Goal: Task Accomplishment & Management: Use online tool/utility

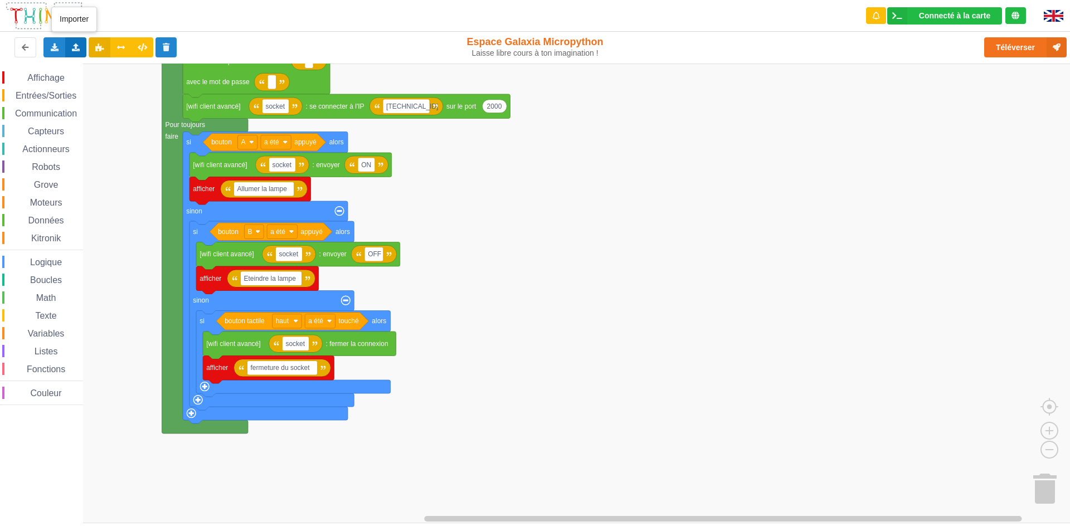
click at [78, 47] on icon at bounding box center [75, 46] width 9 height 7
click at [104, 87] on span "Importer du code Python" at bounding box center [138, 88] width 85 height 9
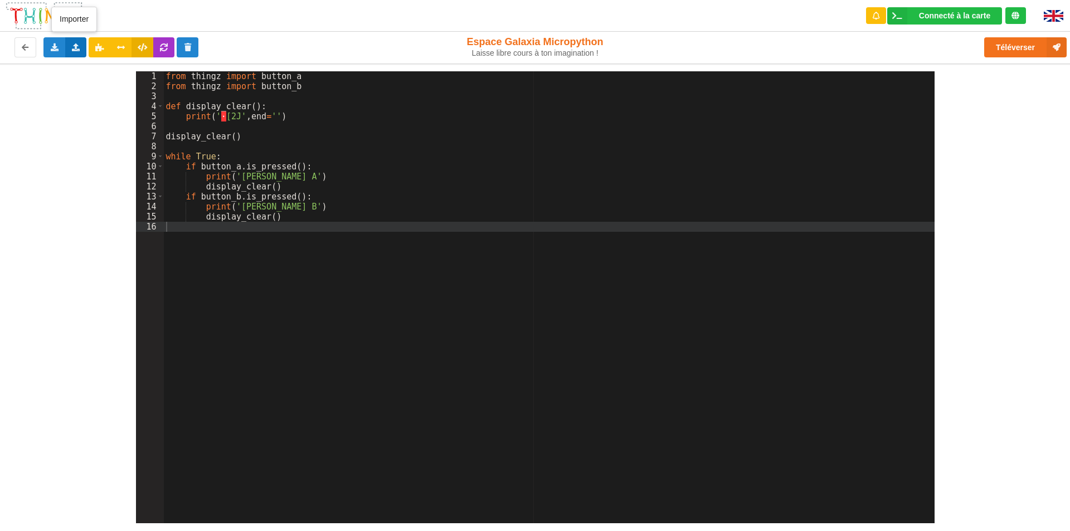
click at [74, 45] on icon at bounding box center [75, 46] width 9 height 7
click at [114, 91] on span "Importer du code Python" at bounding box center [138, 88] width 85 height 9
click at [75, 43] on icon at bounding box center [75, 46] width 9 height 7
click at [103, 82] on div "Importer du code Python" at bounding box center [146, 88] width 149 height 20
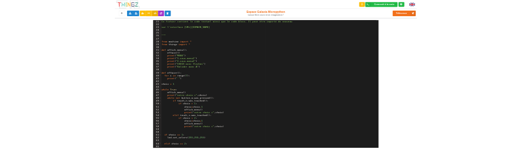
scroll to position [208, 0]
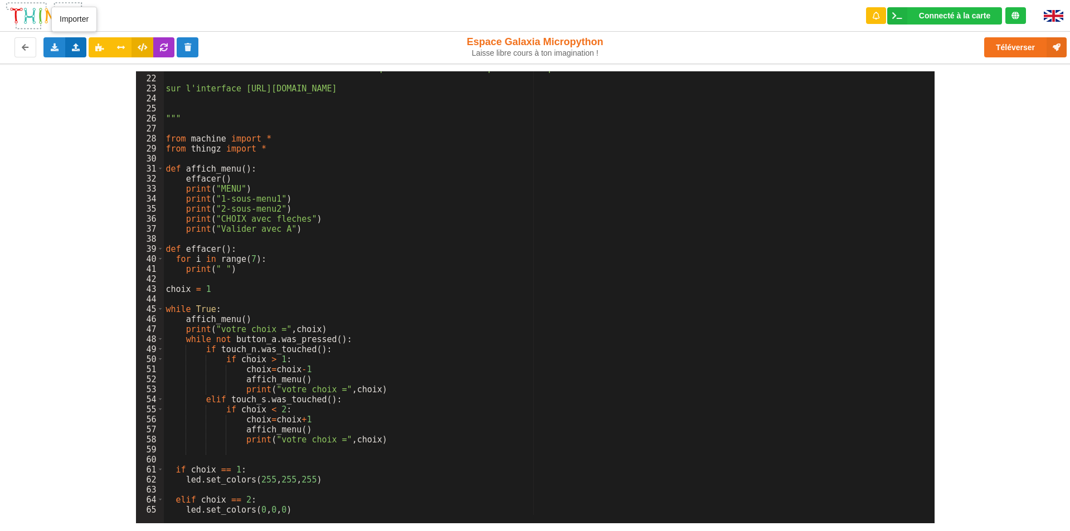
click at [76, 46] on icon at bounding box center [75, 46] width 9 height 7
click at [103, 90] on span "Importer du code Python" at bounding box center [138, 88] width 85 height 9
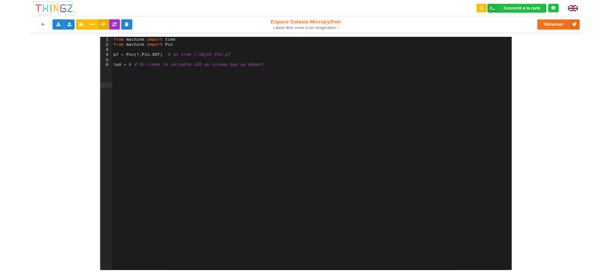
scroll to position [0, 0]
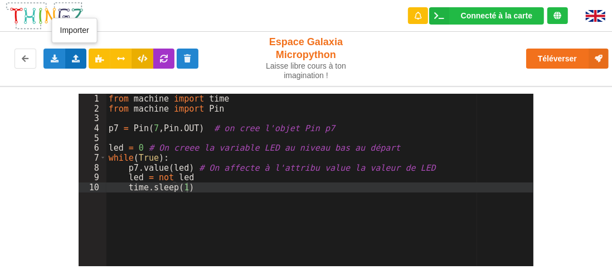
click at [74, 58] on icon at bounding box center [75, 58] width 9 height 7
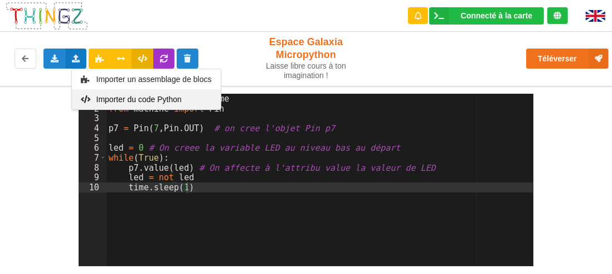
click at [113, 101] on span "Importer du code Python" at bounding box center [138, 99] width 85 height 9
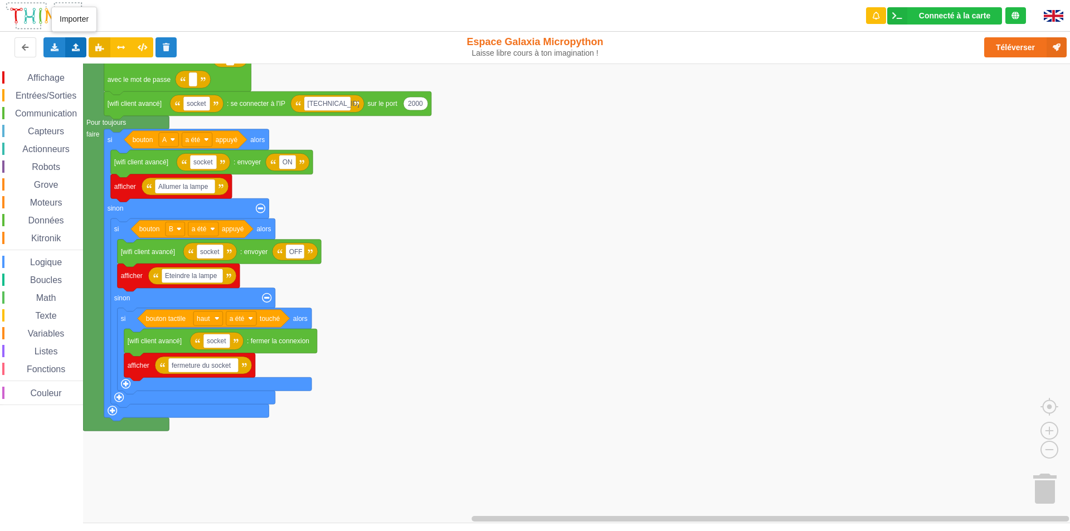
click at [74, 47] on icon at bounding box center [75, 46] width 9 height 7
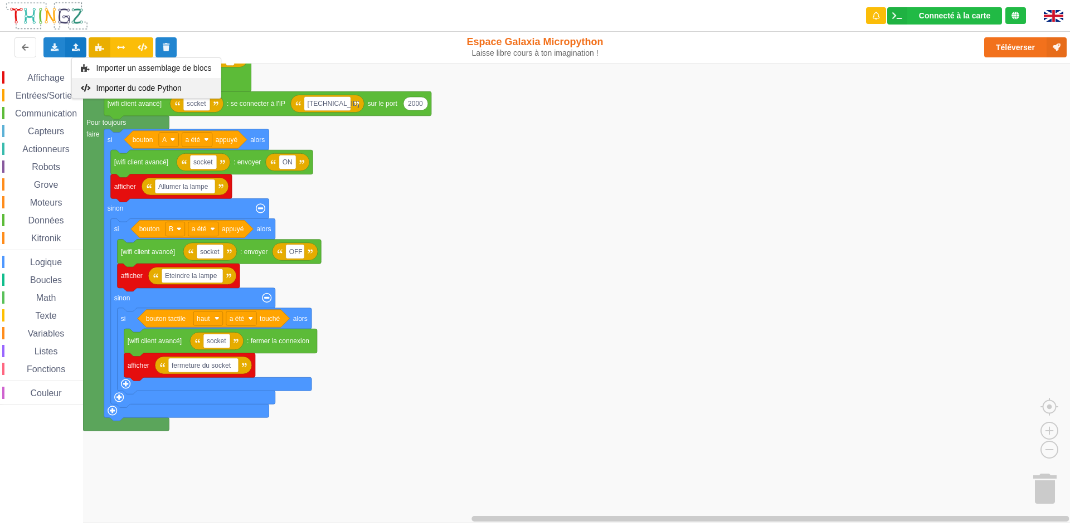
click at [115, 85] on span "Importer du code Python" at bounding box center [138, 88] width 85 height 9
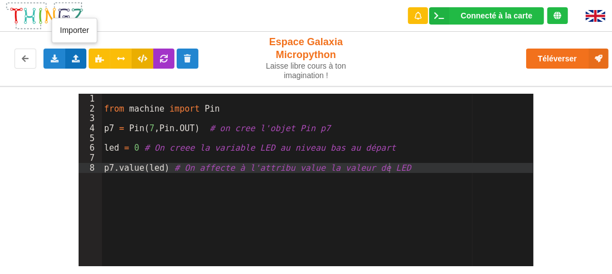
click at [75, 58] on icon at bounding box center [75, 58] width 9 height 7
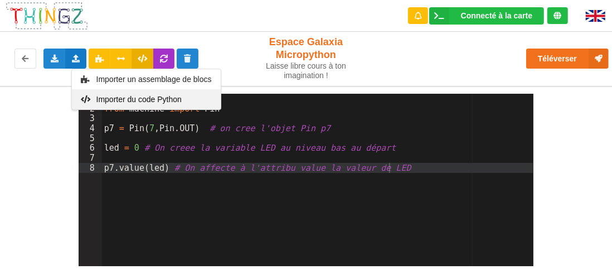
click at [116, 101] on span "Importer du code Python" at bounding box center [138, 99] width 85 height 9
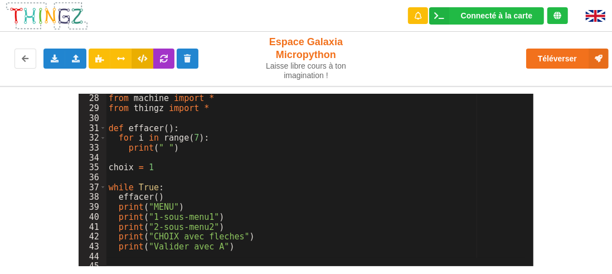
scroll to position [199, 0]
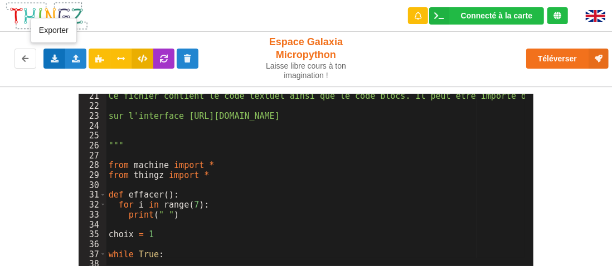
click at [58, 61] on icon at bounding box center [54, 58] width 9 height 7
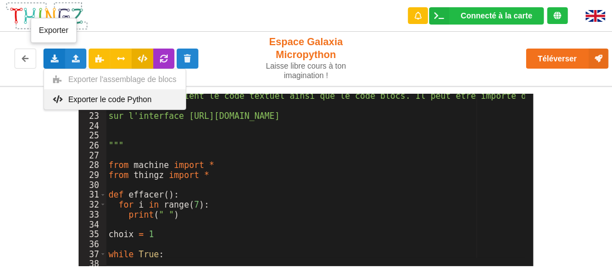
click at [107, 98] on span "Exporter le code Python" at bounding box center [110, 99] width 83 height 9
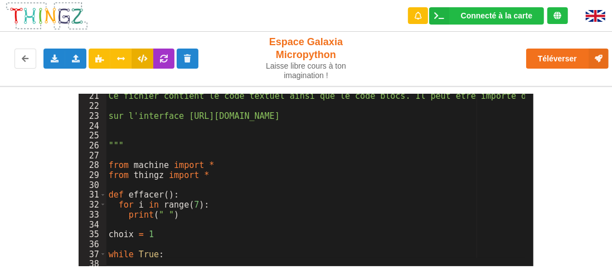
click at [425, 64] on div "Téléverser" at bounding box center [490, 59] width 252 height 36
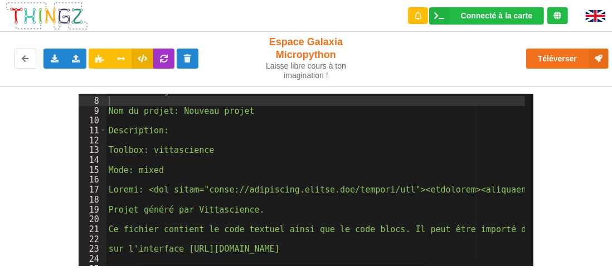
scroll to position [0, 0]
